Goal: Task Accomplishment & Management: Manage account settings

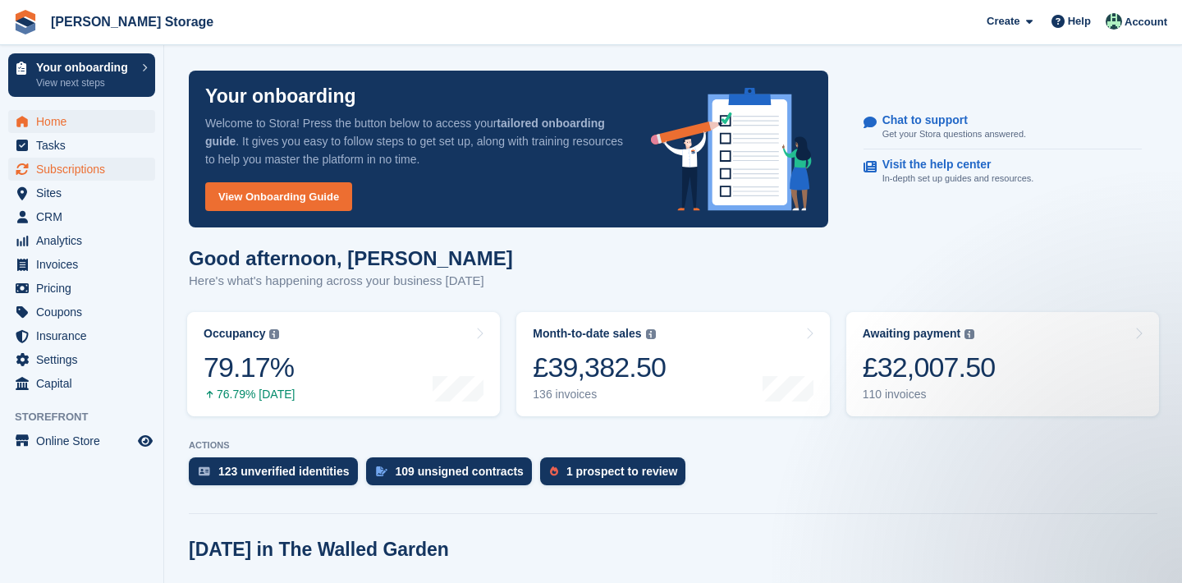
click at [118, 176] on span "Subscriptions" at bounding box center [85, 169] width 99 height 23
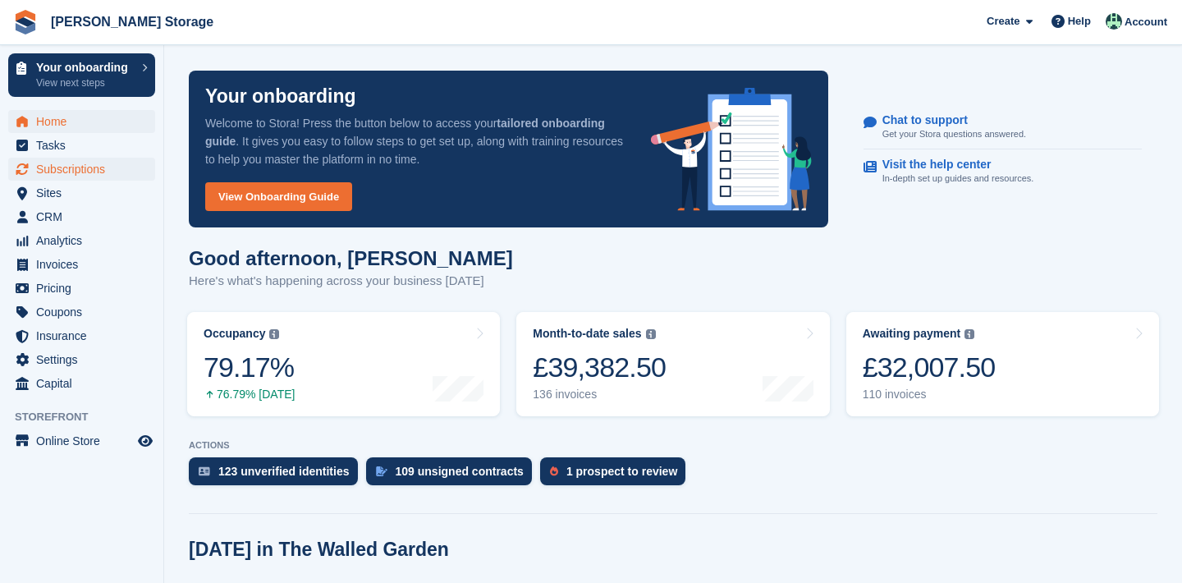
click at [118, 176] on span "Subscriptions" at bounding box center [85, 169] width 99 height 23
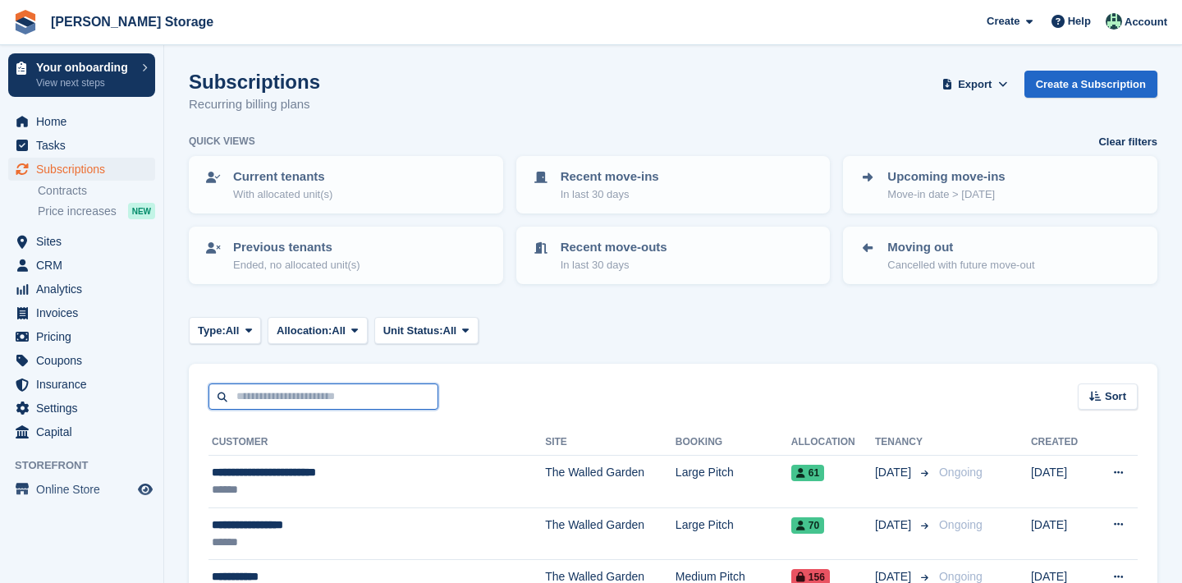
click at [303, 384] on input "text" at bounding box center [324, 396] width 230 height 27
type input "****"
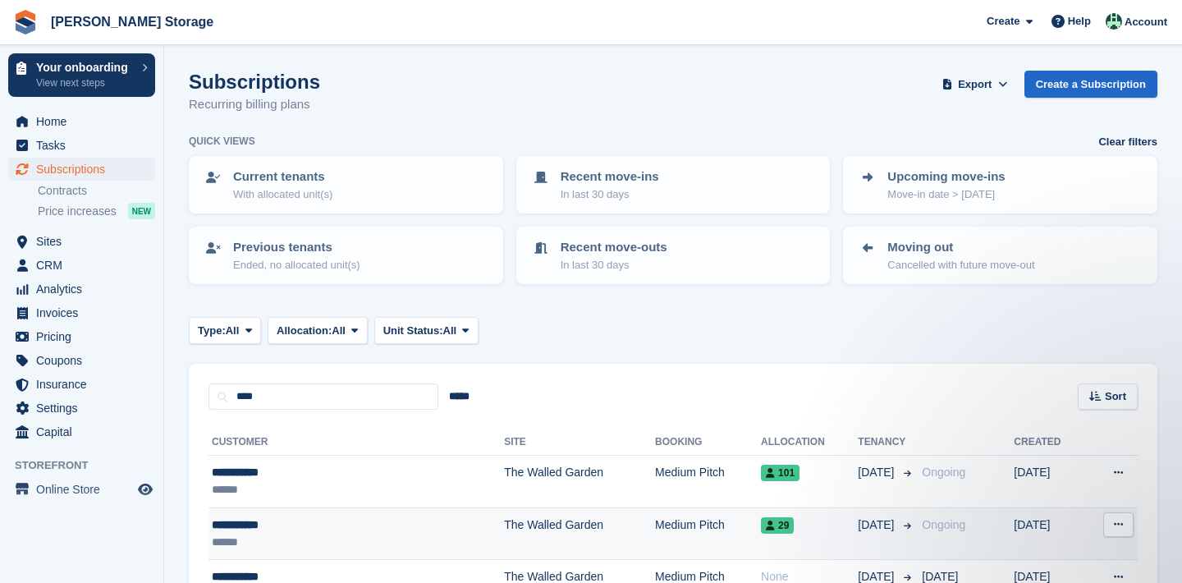
click at [1115, 523] on icon at bounding box center [1118, 524] width 9 height 11
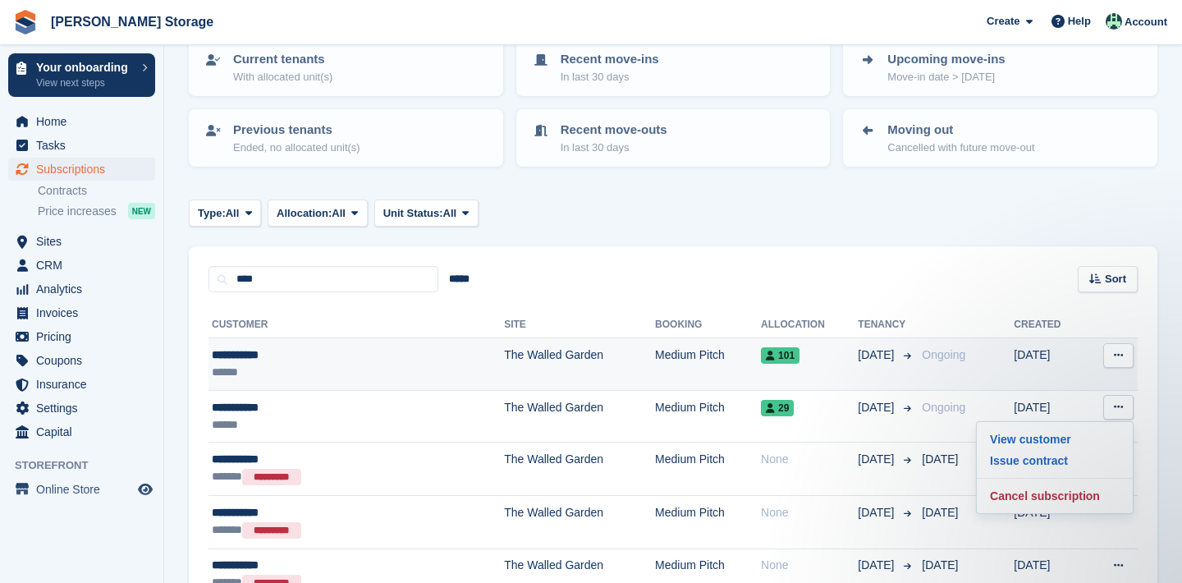
scroll to position [119, 0]
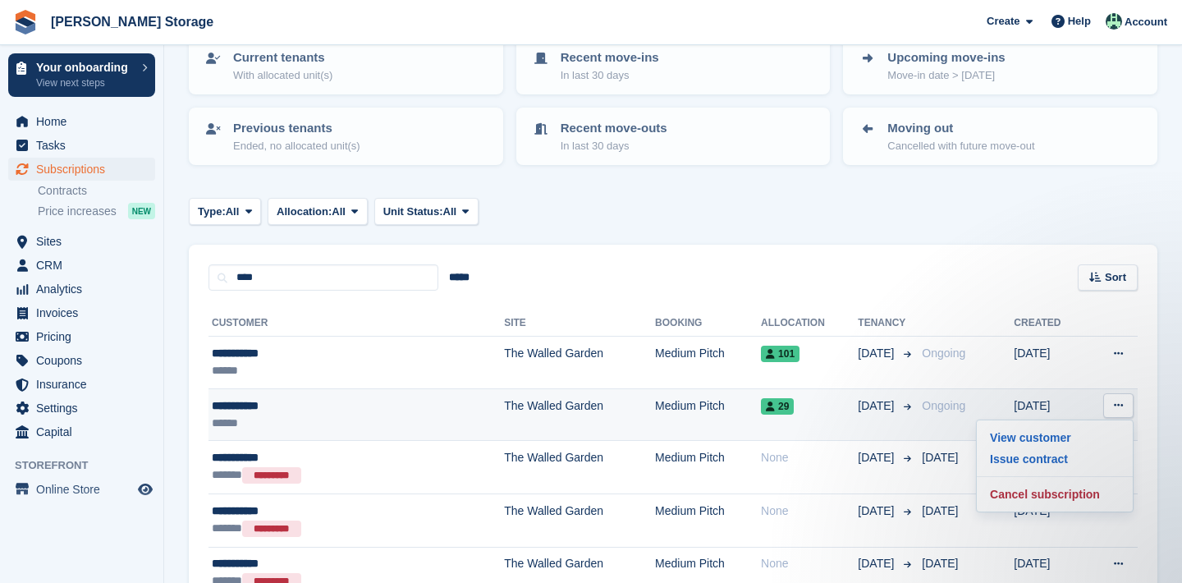
click at [677, 404] on td "Medium Pitch" at bounding box center [708, 414] width 106 height 53
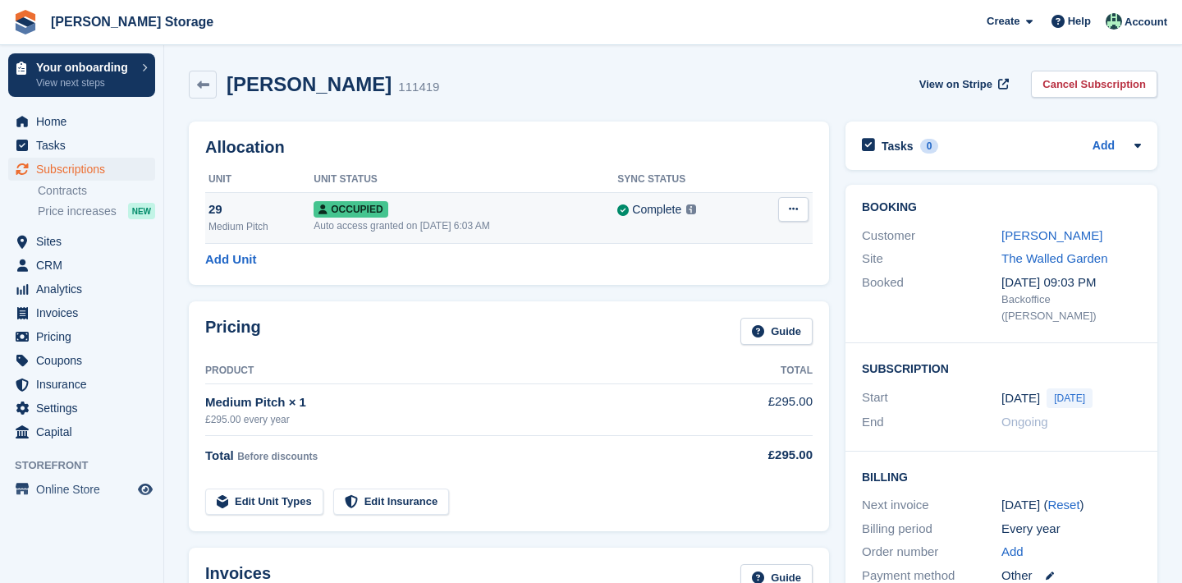
click at [797, 213] on icon at bounding box center [793, 209] width 9 height 11
click at [759, 295] on p "Deallocate" at bounding box center [729, 297] width 143 height 21
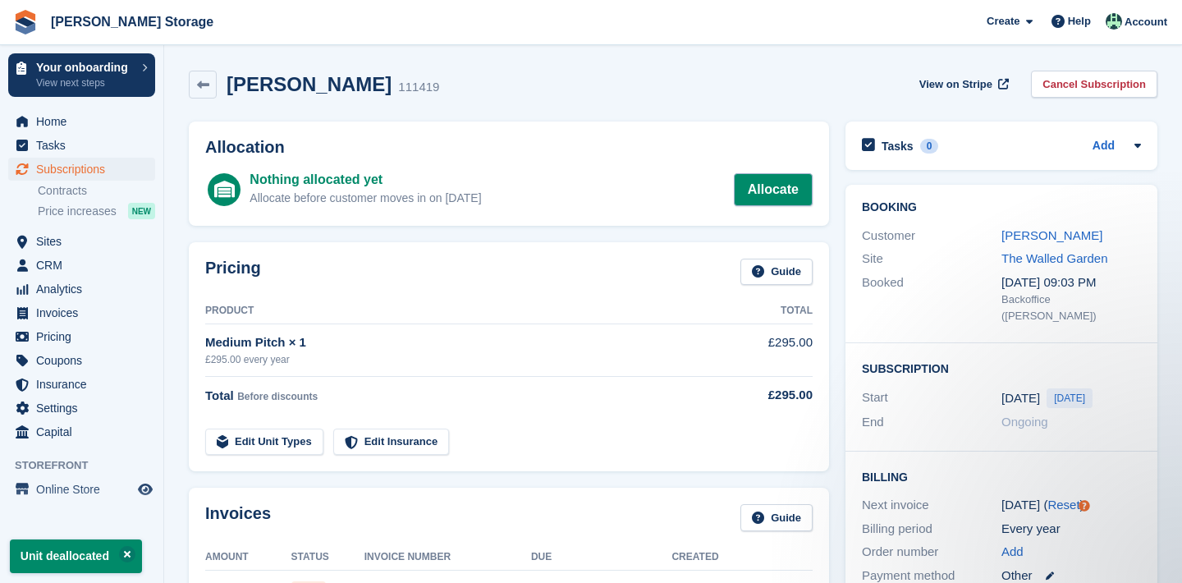
click at [763, 202] on link "Allocate" at bounding box center [773, 189] width 79 height 33
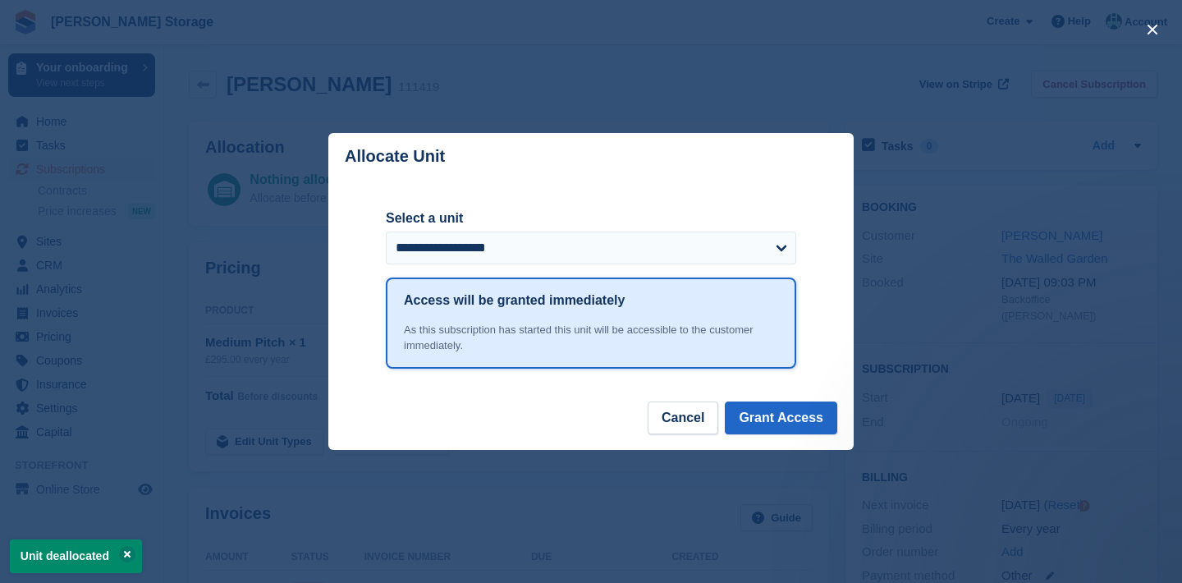
click at [755, 266] on form "**********" at bounding box center [591, 243] width 410 height 68
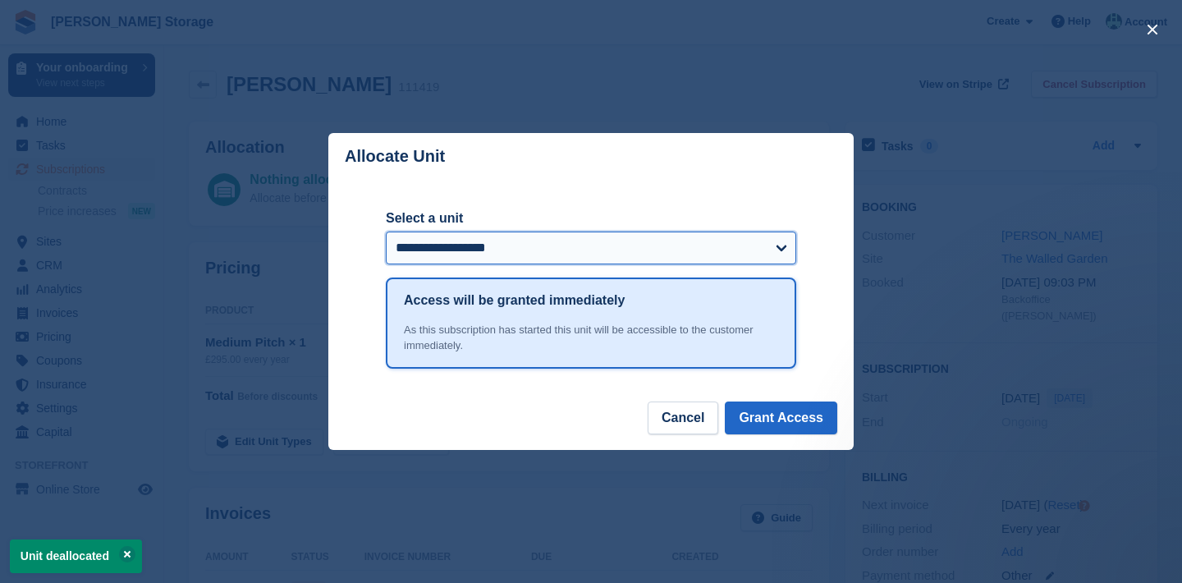
click at [755, 258] on select "**********" at bounding box center [591, 248] width 410 height 33
select select "******"
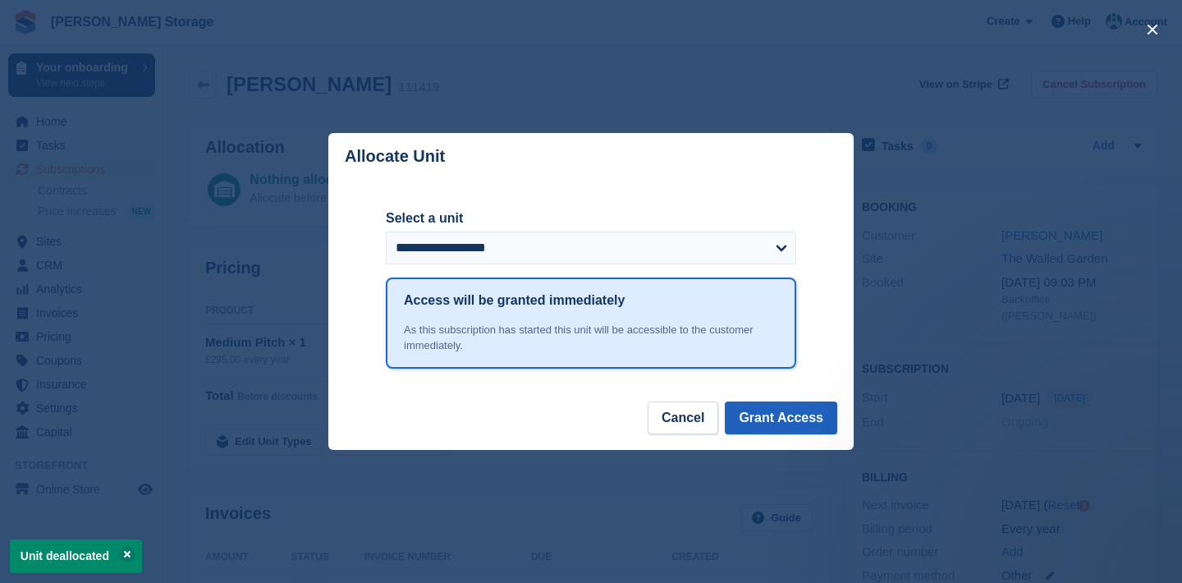
click at [822, 410] on button "Grant Access" at bounding box center [781, 417] width 112 height 33
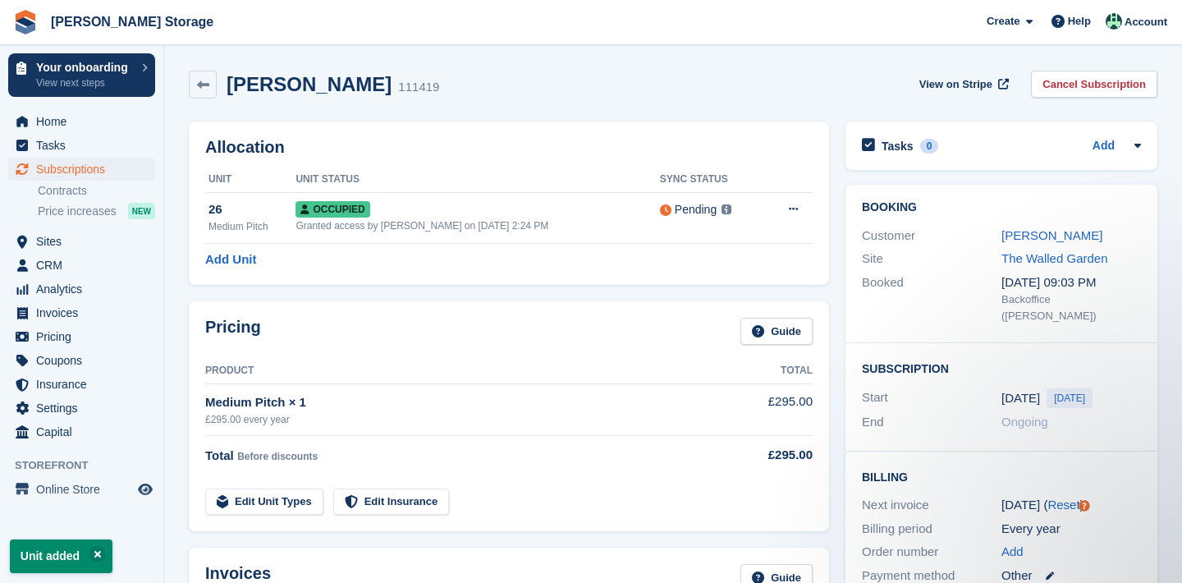
click at [354, 294] on div "Pricing Guide Product Total Medium Pitch × 1 £295.00 every year £295.00 Total B…" at bounding box center [509, 416] width 657 height 246
click at [95, 244] on span "Sites" at bounding box center [85, 241] width 99 height 23
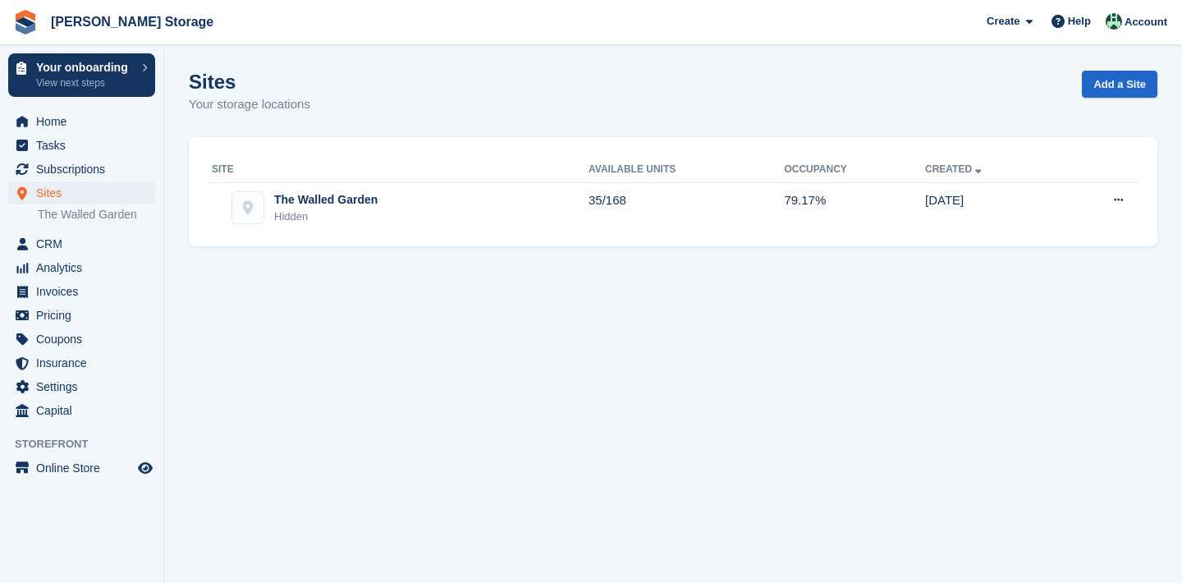
click at [297, 235] on div "Site Available Units Occupancy Created The Walled Garden Hidden 35/168 79.17% 0…" at bounding box center [673, 192] width 969 height 110
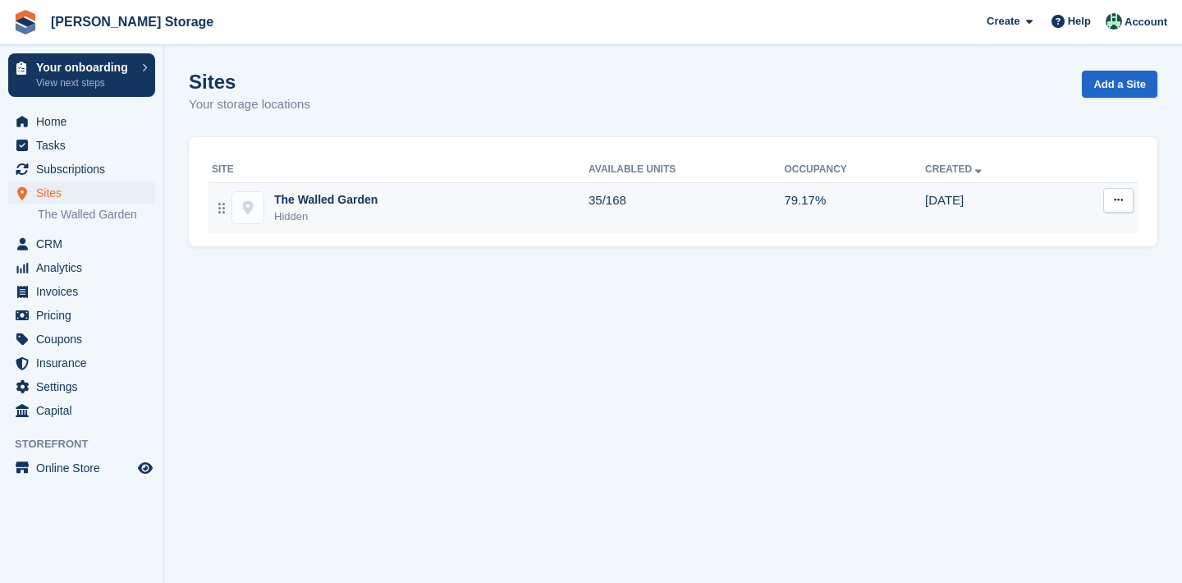
click at [304, 211] on div "Hidden" at bounding box center [325, 217] width 103 height 16
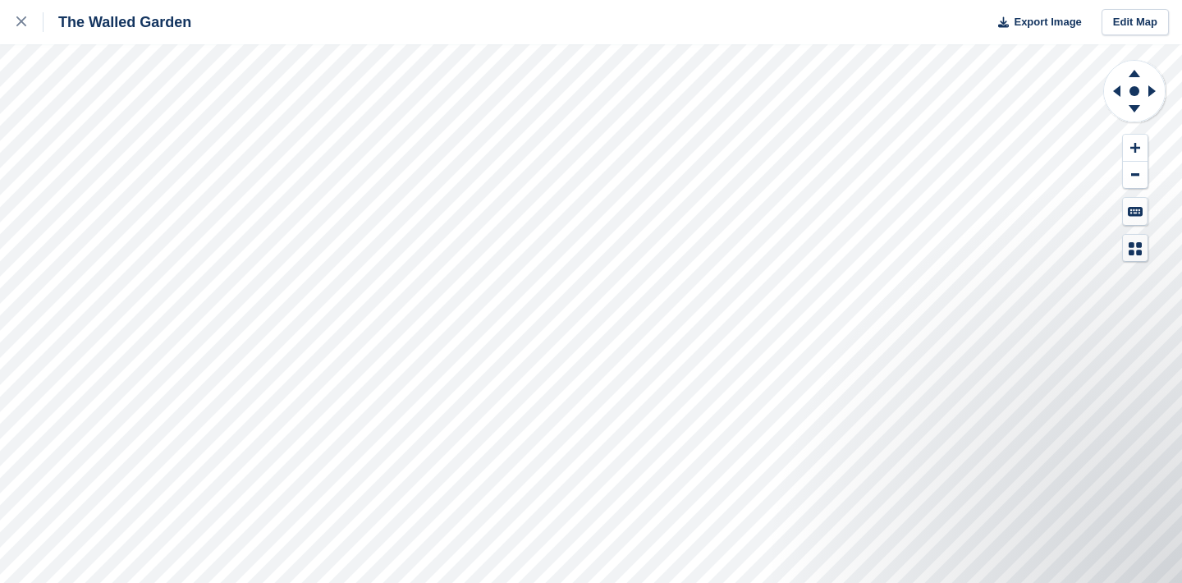
click at [574, 582] on html "The Walled Garden Export Image Edit Map" at bounding box center [591, 291] width 1182 height 583
click at [21, 30] on div at bounding box center [29, 22] width 27 height 20
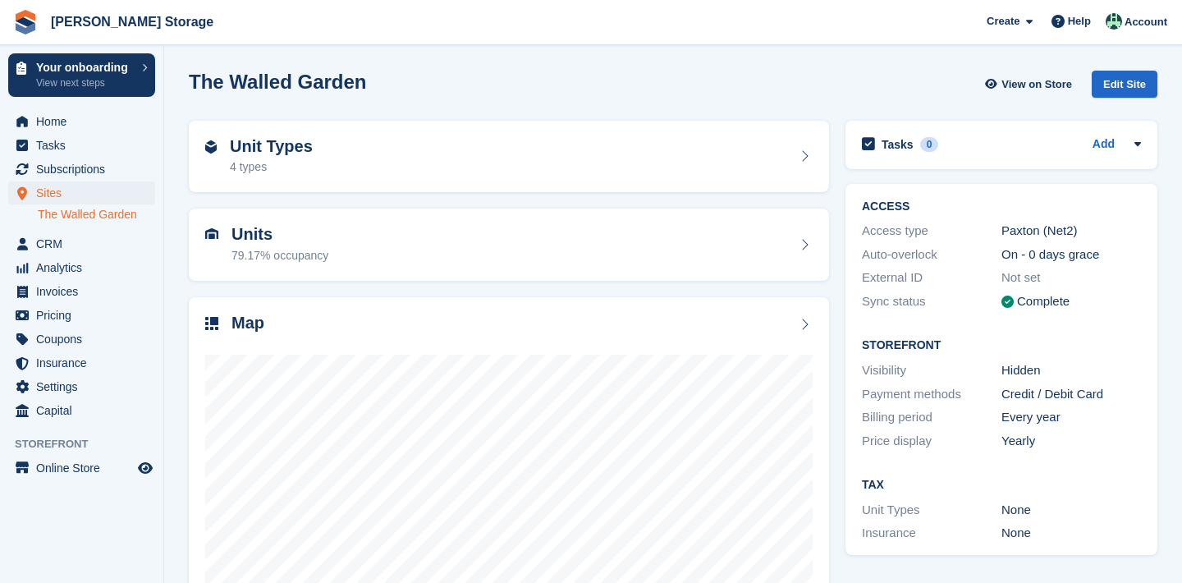
click at [309, 257] on div "79.17% occupancy" at bounding box center [280, 255] width 97 height 17
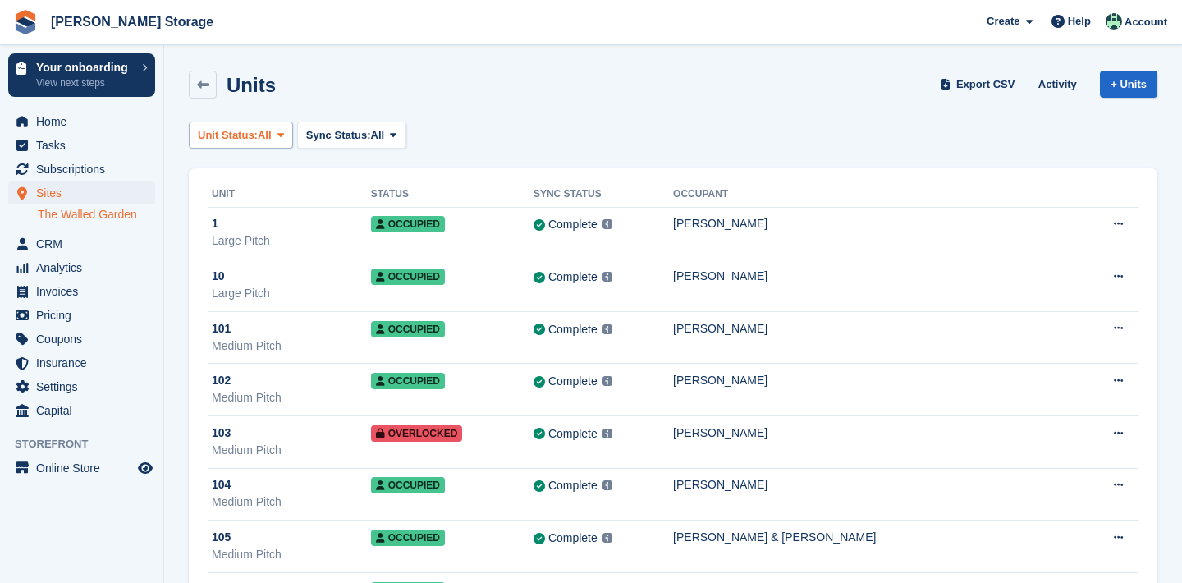
click at [272, 136] on span "All" at bounding box center [265, 135] width 14 height 16
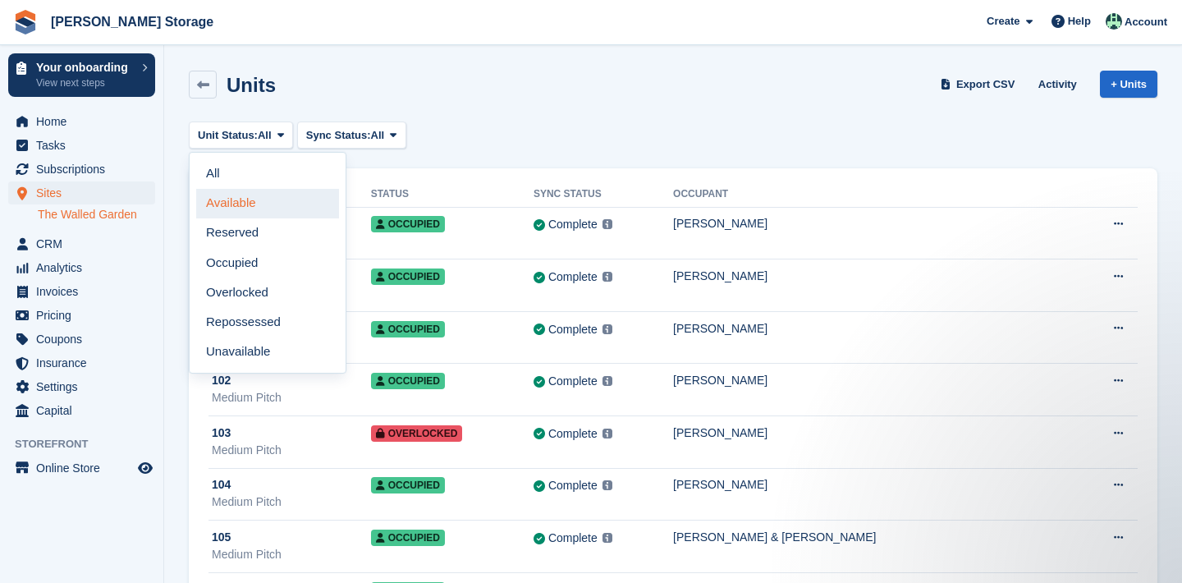
click at [253, 205] on link "Available" at bounding box center [267, 204] width 143 height 30
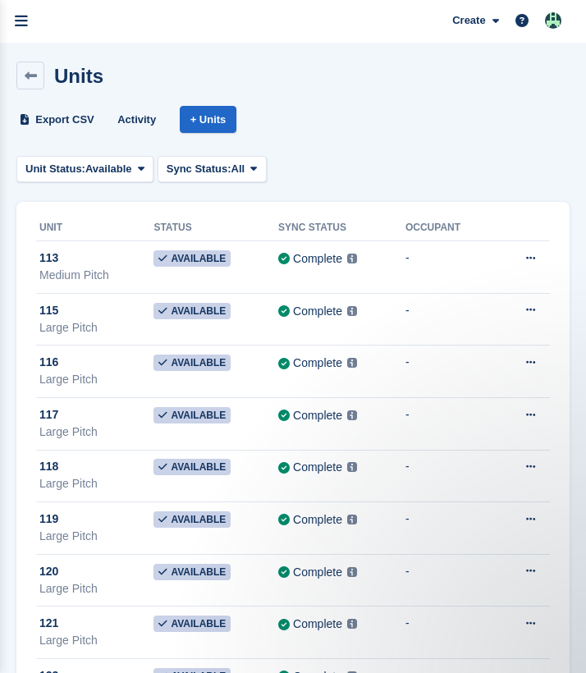
click at [34, 79] on icon at bounding box center [31, 76] width 12 height 12
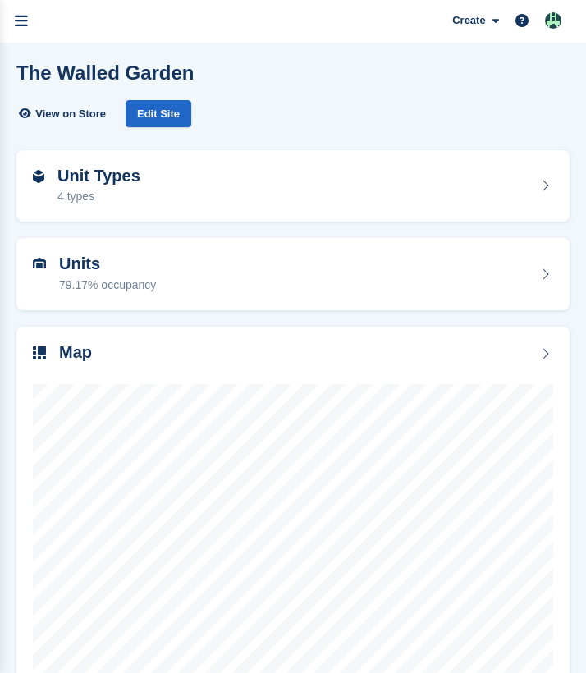
click at [165, 354] on div "Map" at bounding box center [293, 354] width 520 height 22
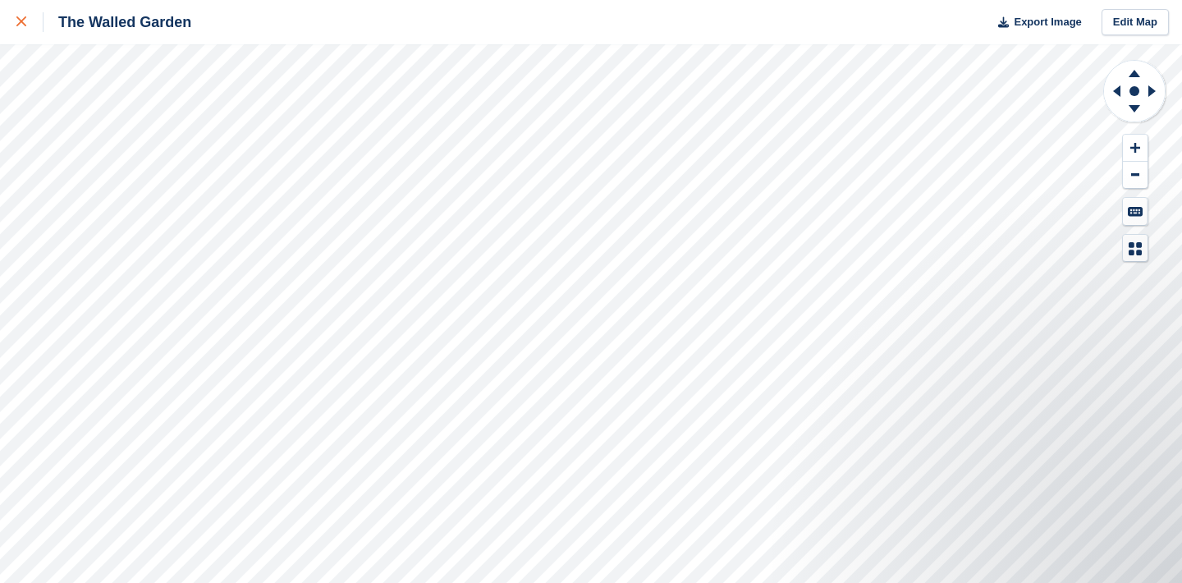
click at [24, 16] on div at bounding box center [29, 22] width 27 height 20
